Goal: Navigation & Orientation: Find specific page/section

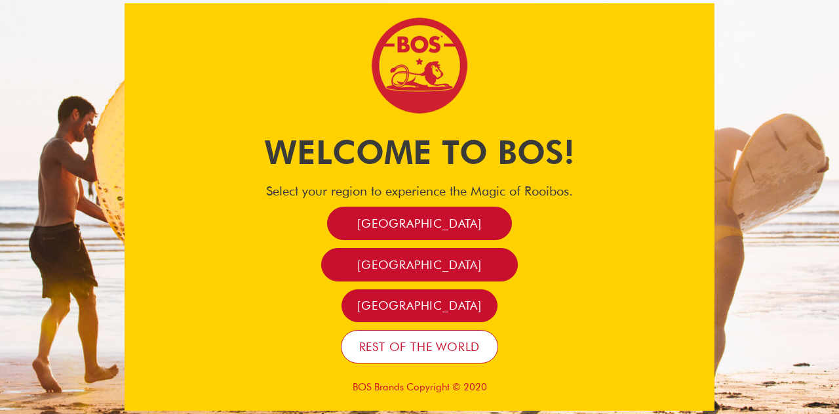
click at [417, 346] on span "Rest of the world" at bounding box center [419, 346] width 121 height 15
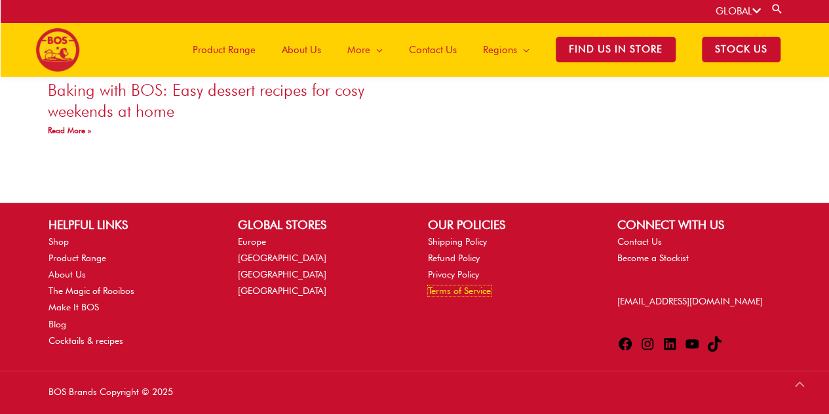
scroll to position [2478, 0]
